Goal: Book appointment/travel/reservation

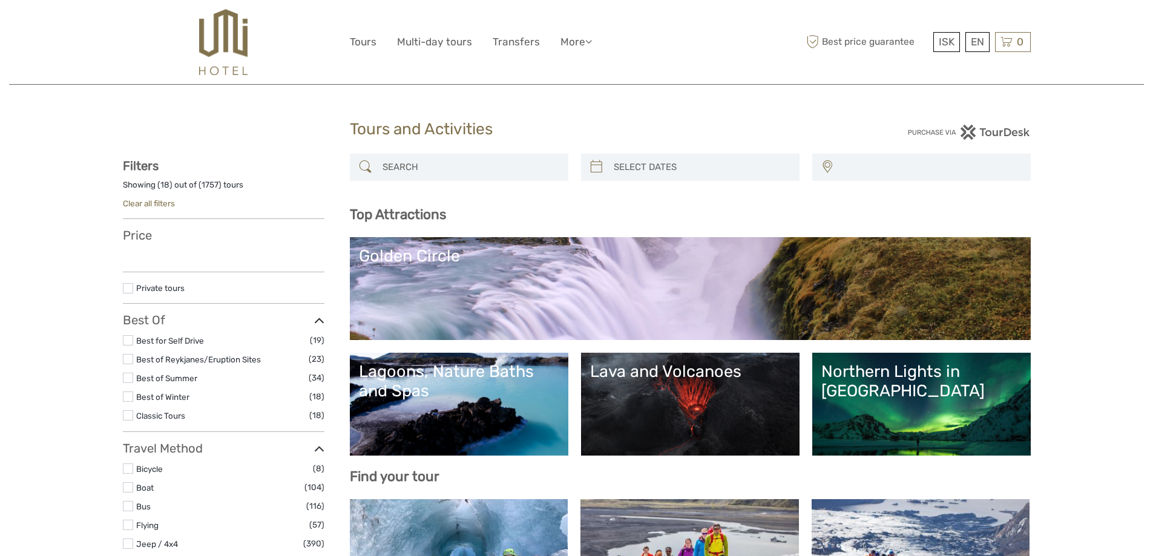
select select
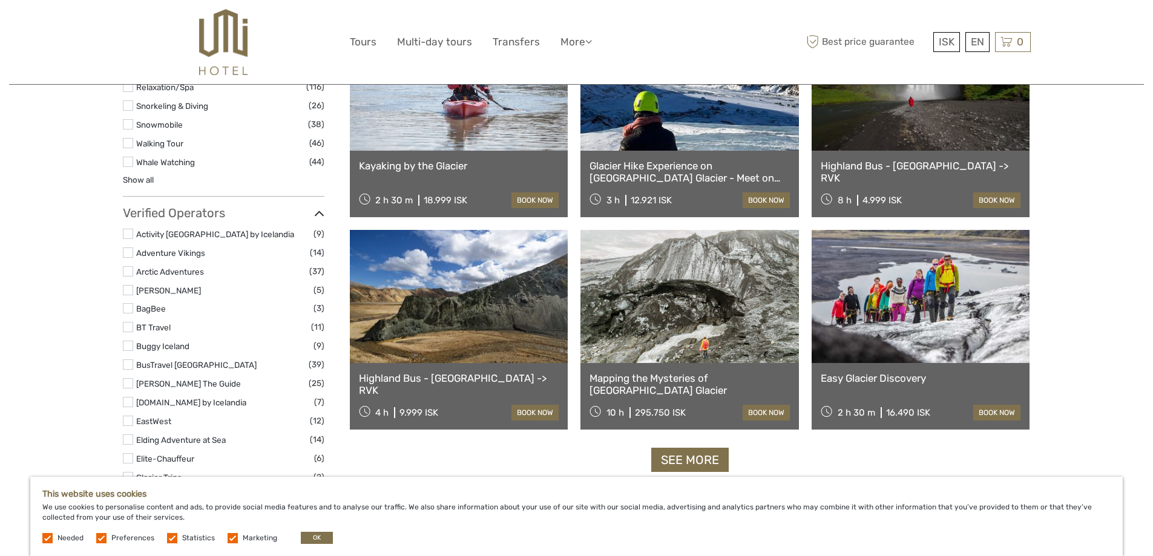
scroll to position [1392, 0]
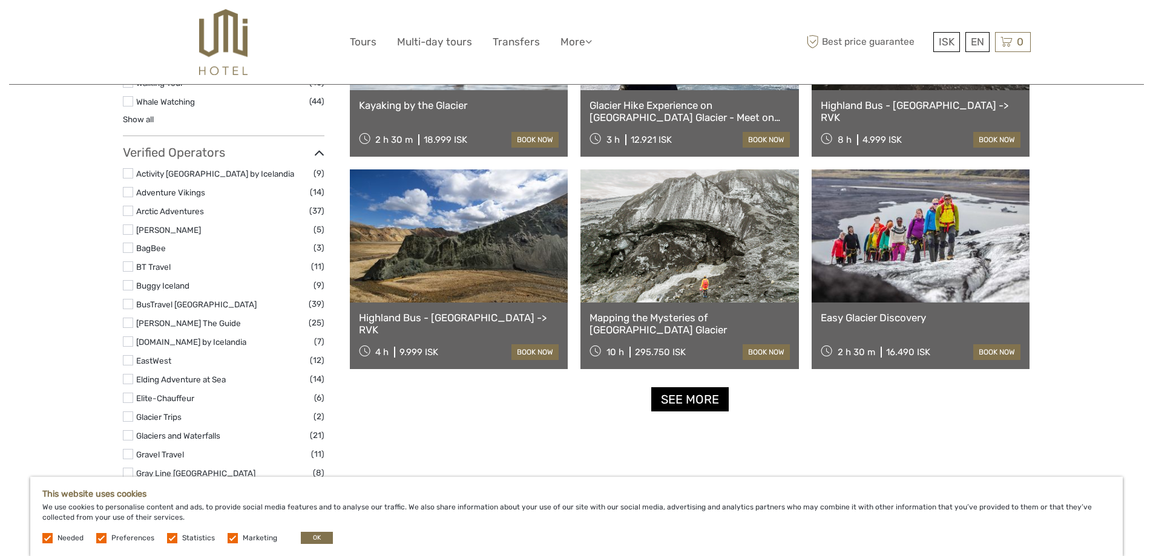
click at [689, 408] on link "See more" at bounding box center [689, 399] width 77 height 25
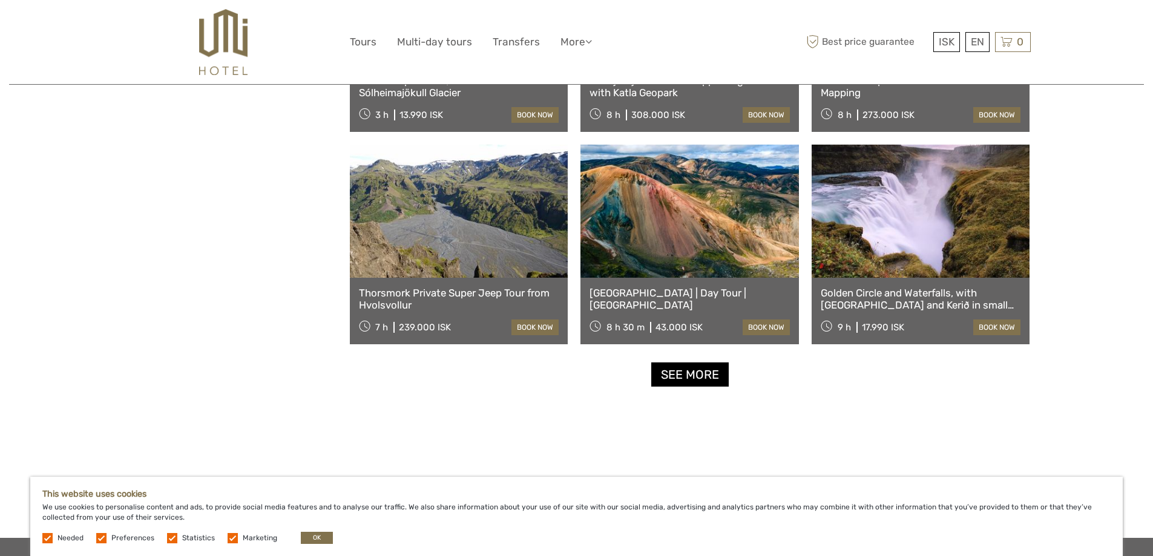
scroll to position [2360, 0]
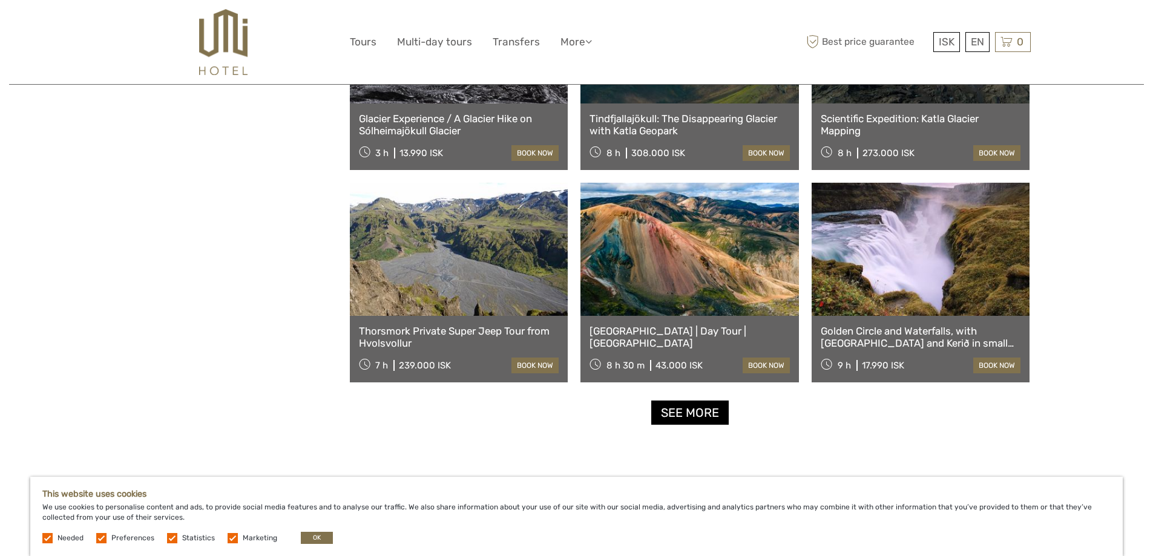
click at [689, 408] on link "See more" at bounding box center [689, 413] width 77 height 25
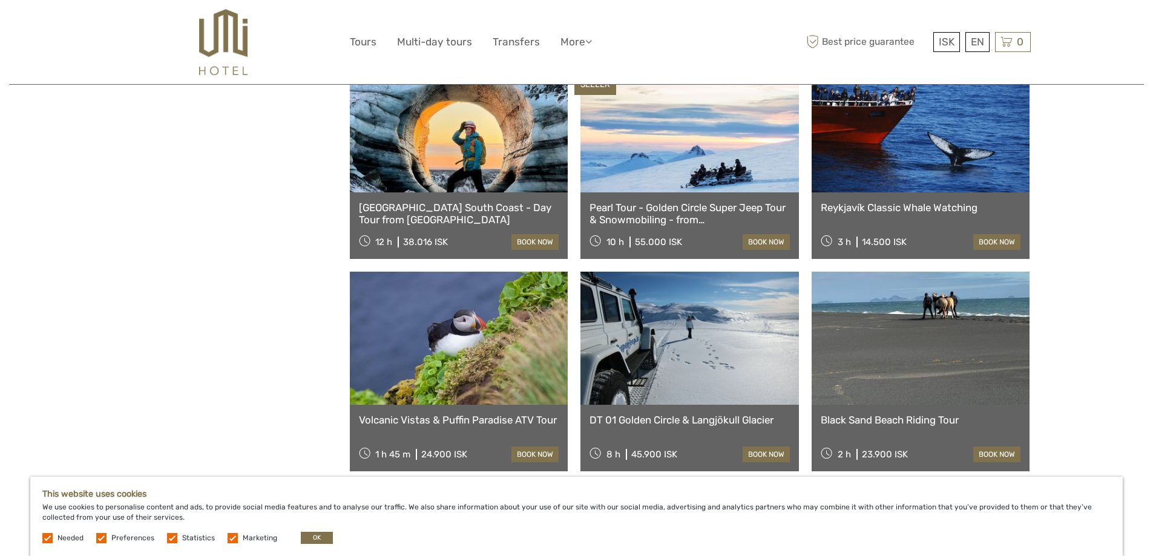
scroll to position [2966, 0]
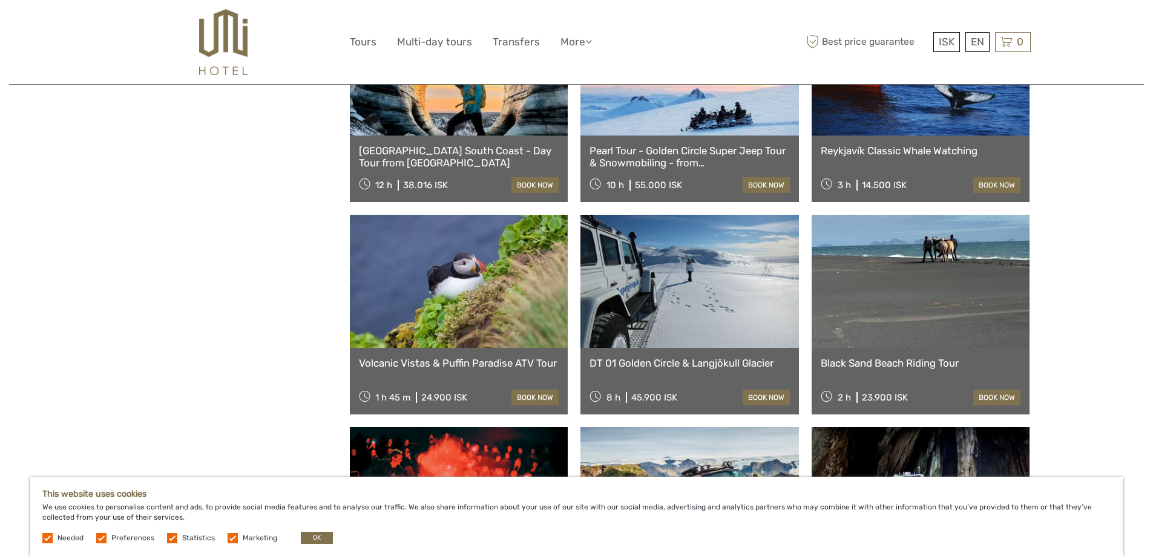
click at [467, 287] on link at bounding box center [459, 281] width 218 height 133
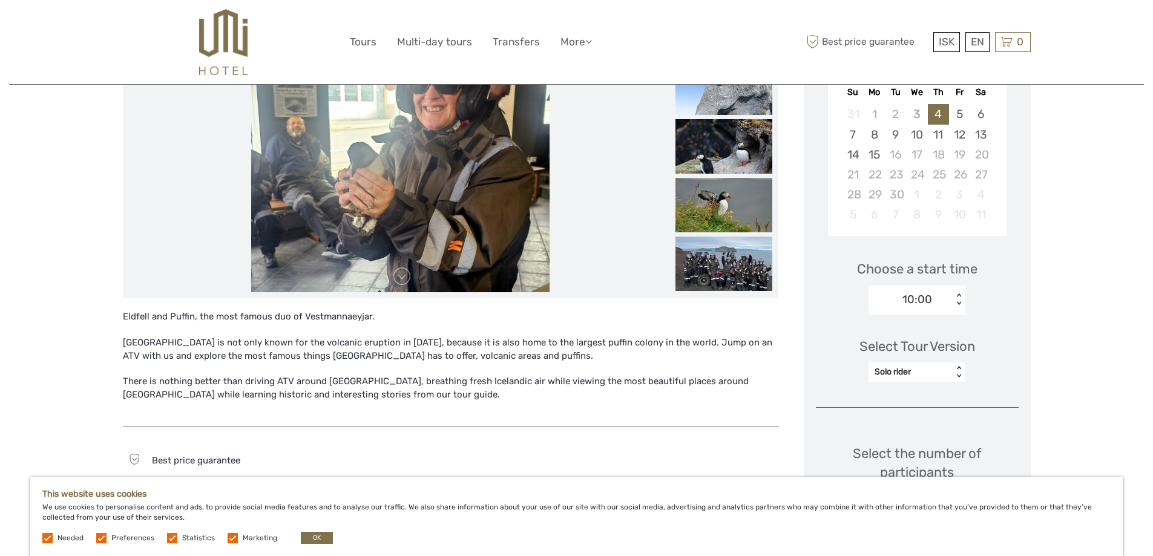
scroll to position [242, 0]
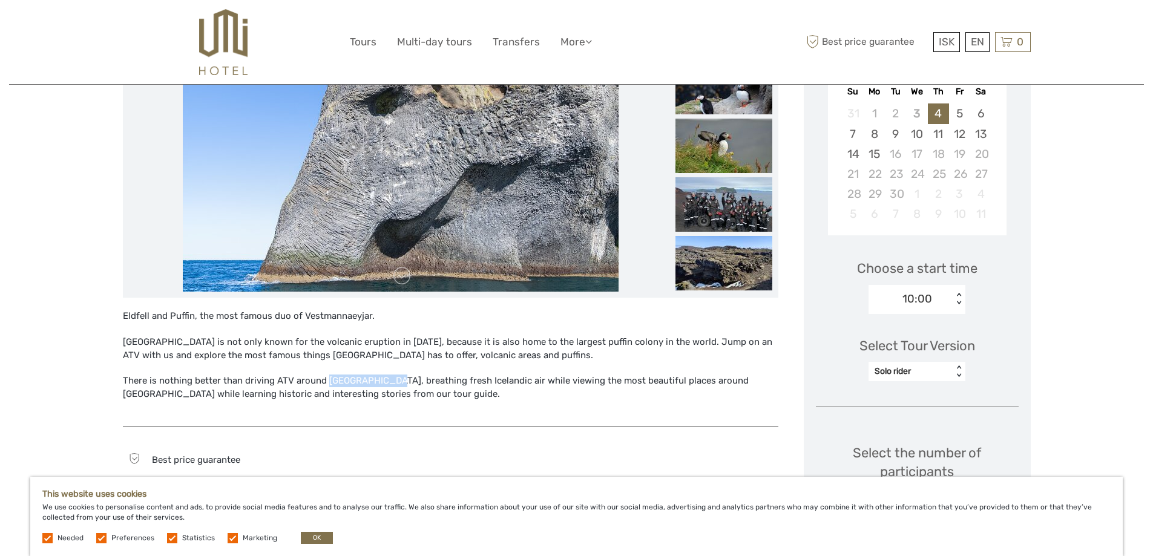
drag, startPoint x: 327, startPoint y: 380, endPoint x: 393, endPoint y: 379, distance: 66.6
click at [393, 379] on div "Eldfell and Puffin, the most famous duo of Vestmannaeyjar. [GEOGRAPHIC_DATA] is…" at bounding box center [450, 361] width 655 height 103
copy div "Vestmannaeyjar"
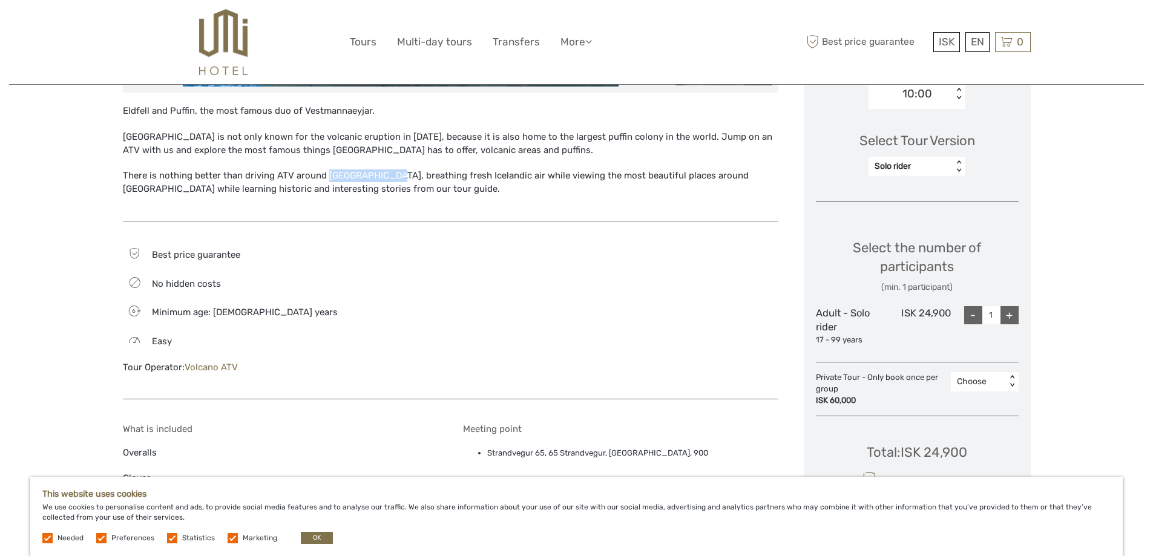
scroll to position [420, 0]
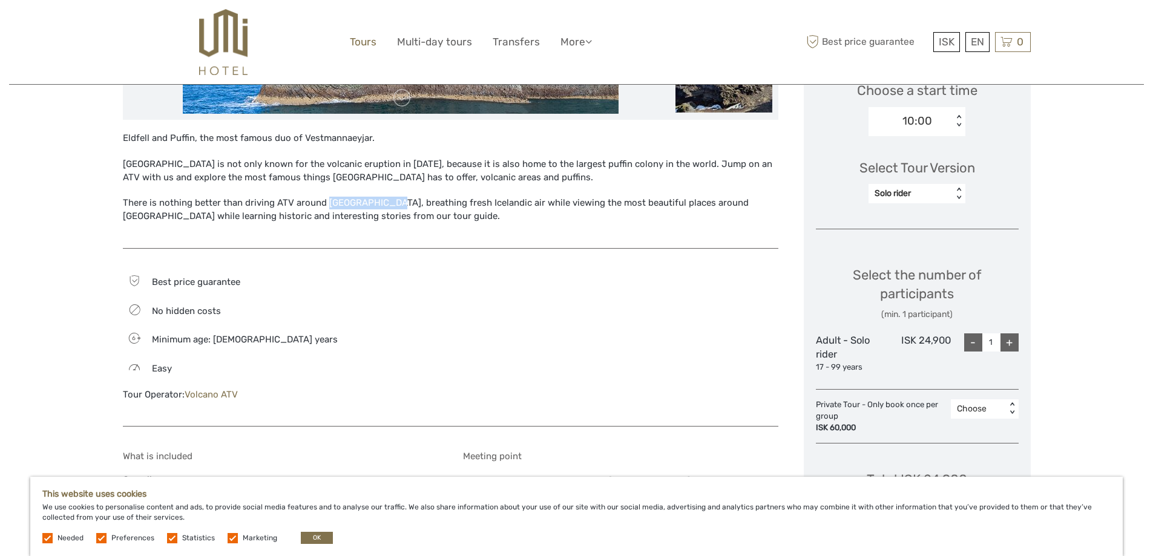
click at [367, 44] on link "Tours" at bounding box center [363, 42] width 27 height 18
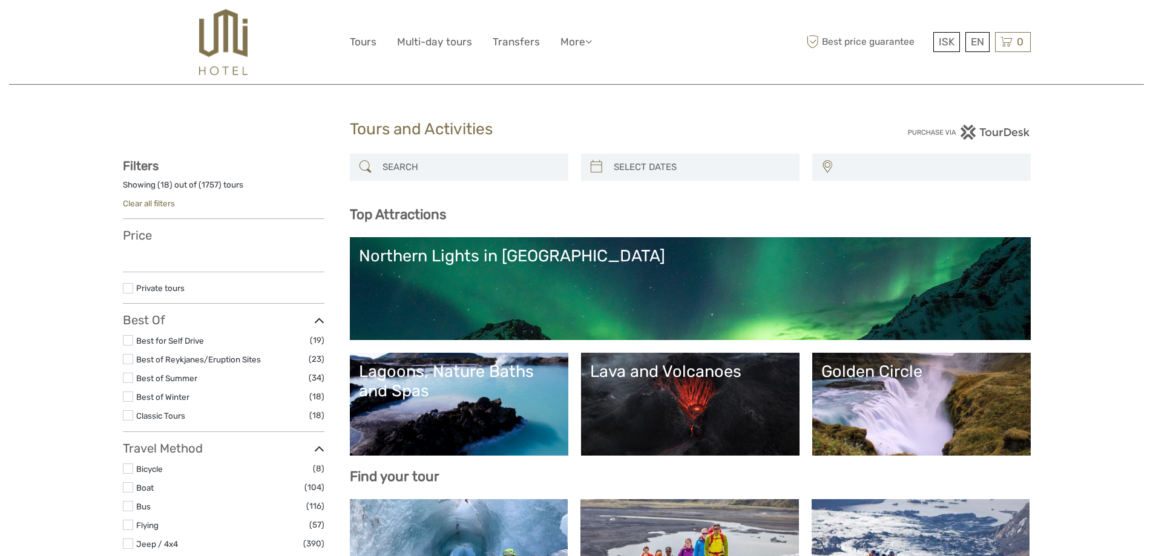
select select
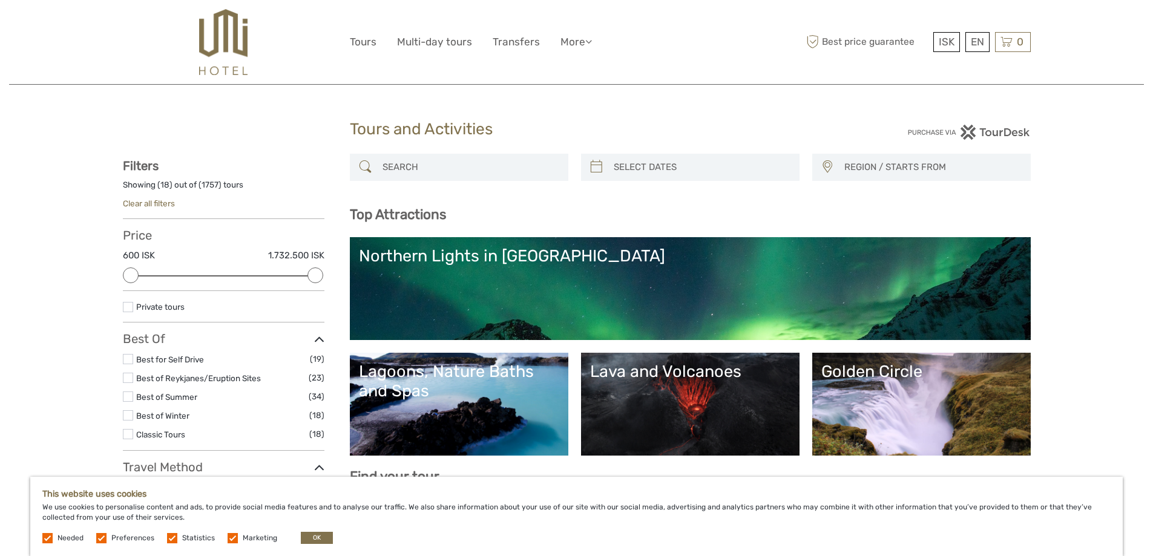
click at [130, 361] on label at bounding box center [128, 359] width 10 height 10
click at [0, 0] on input "checkbox" at bounding box center [0, 0] width 0 height 0
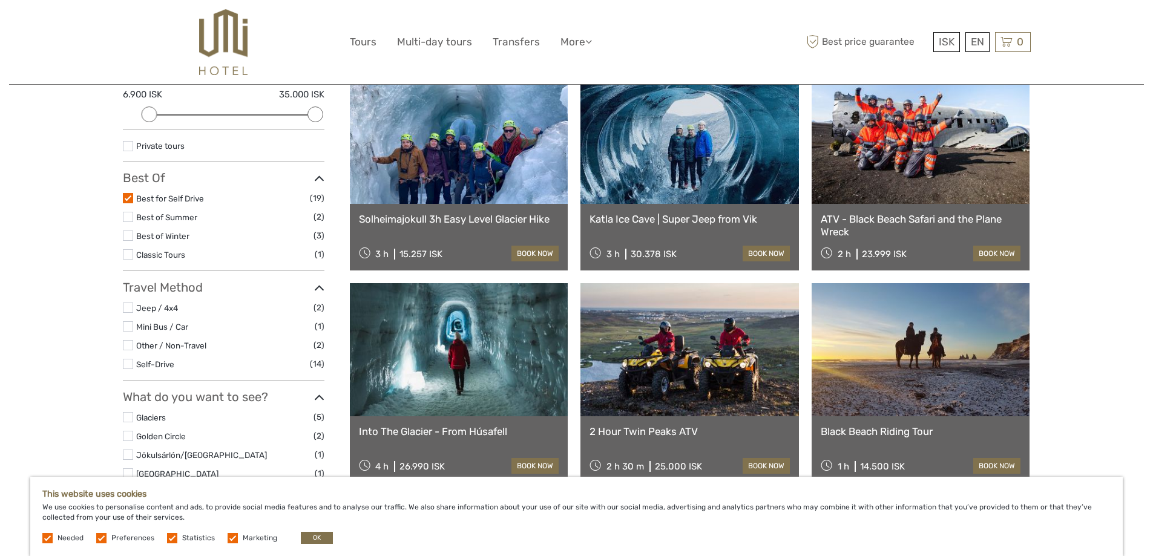
scroll to position [190, 0]
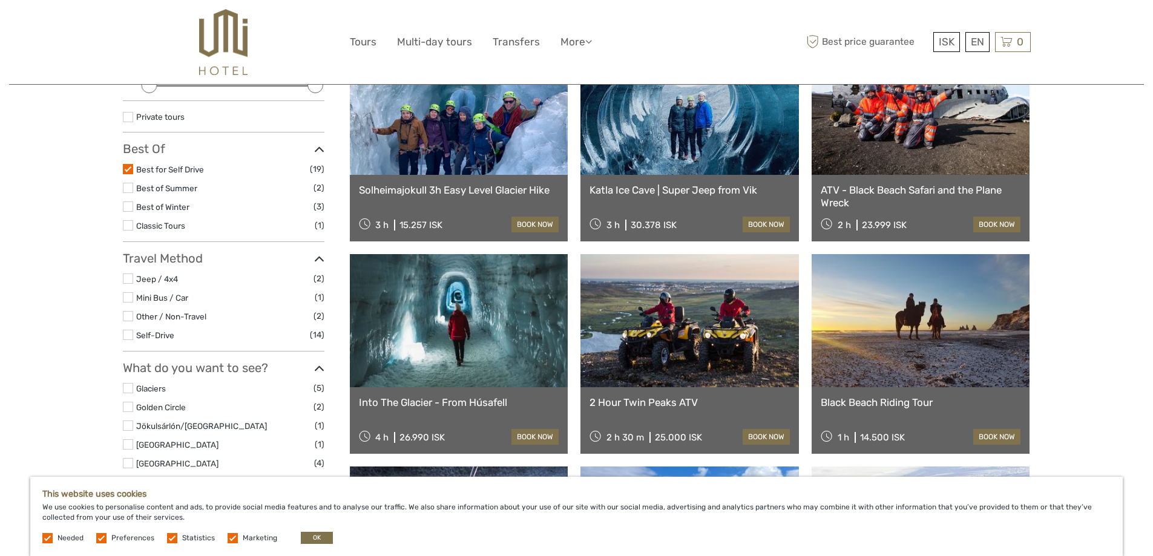
click at [130, 335] on label at bounding box center [128, 335] width 10 height 10
click at [0, 0] on input "checkbox" at bounding box center [0, 0] width 0 height 0
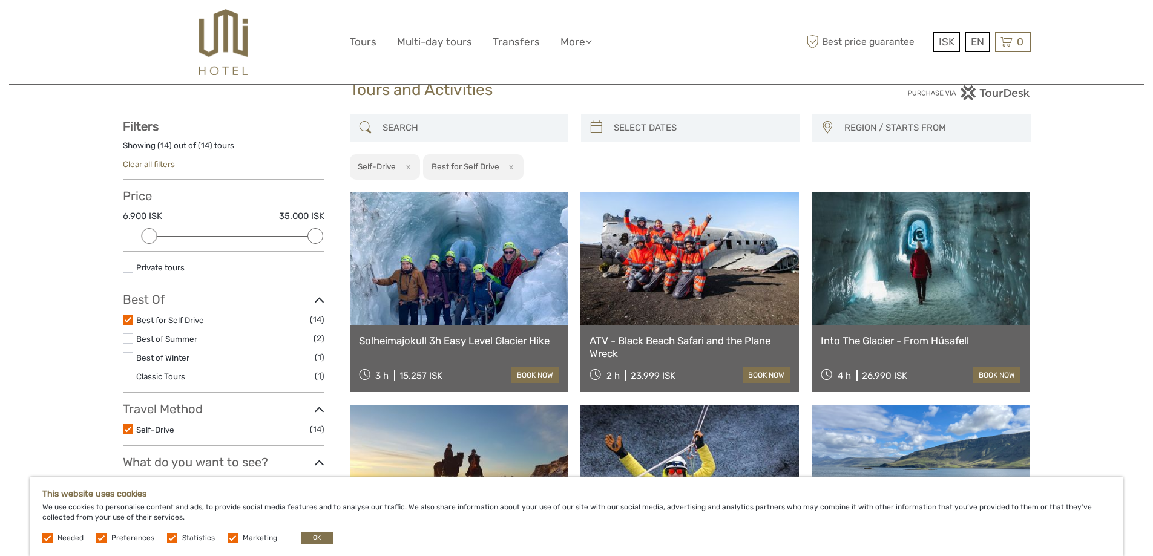
scroll to position [61, 0]
